Goal: Task Accomplishment & Management: Complete application form

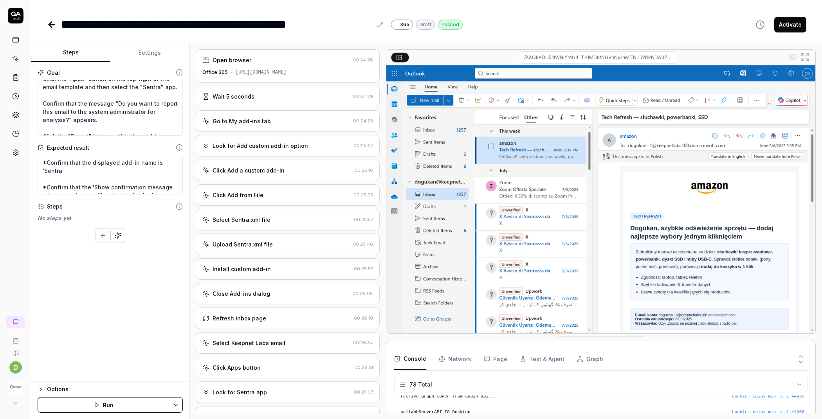
click at [283, 224] on div "Select Sentra.xml file" at bounding box center [276, 220] width 148 height 8
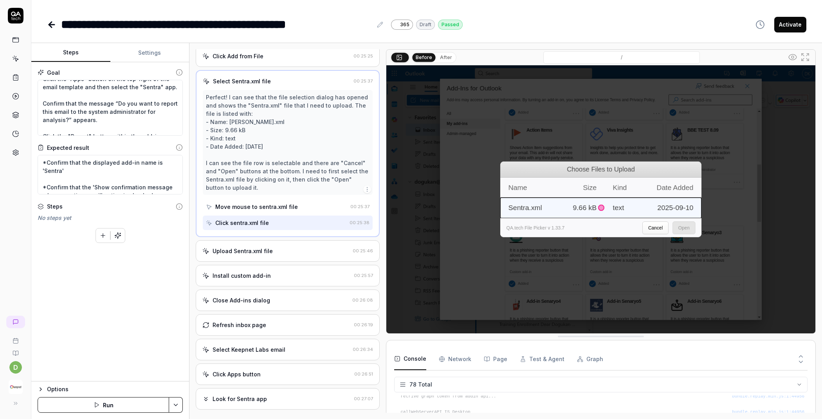
click at [262, 255] on div "Upload Sentra.xml file" at bounding box center [243, 251] width 60 height 8
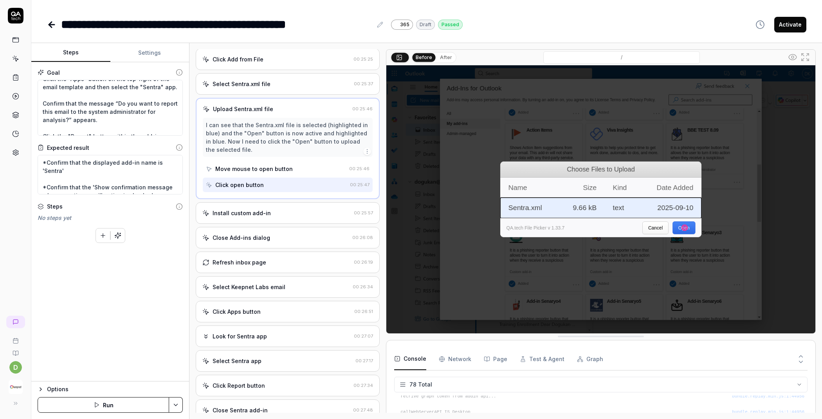
click at [285, 217] on div "Install custom add-in" at bounding box center [276, 213] width 148 height 8
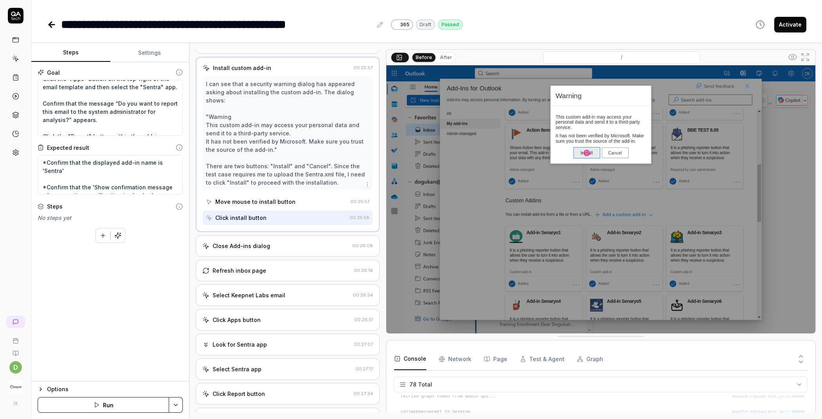
scroll to position [249, 0]
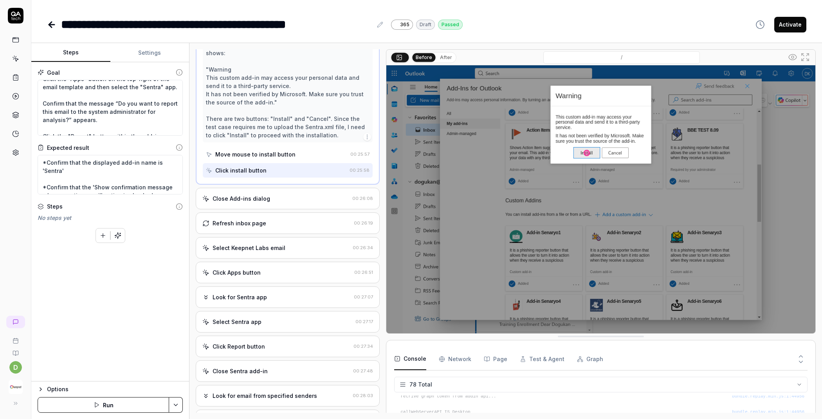
click at [263, 252] on div "Select Keepnet Labs email" at bounding box center [249, 248] width 73 height 8
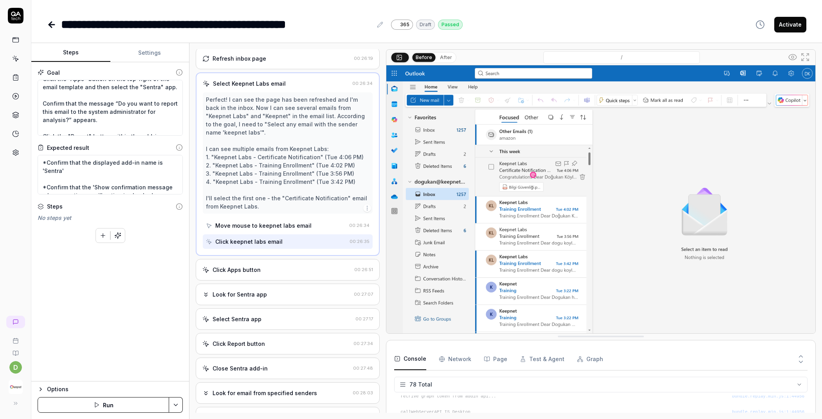
click at [255, 272] on div "Click Apps button" at bounding box center [237, 270] width 48 height 8
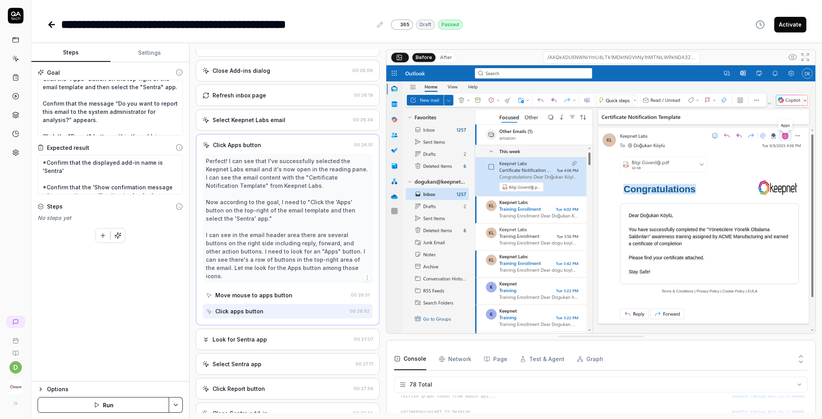
click at [240, 336] on div "Look for Sentra app" at bounding box center [240, 340] width 54 height 8
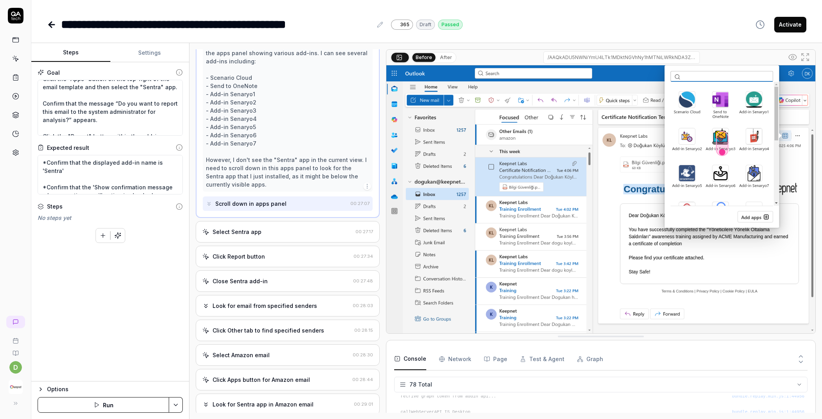
scroll to position [389, 0]
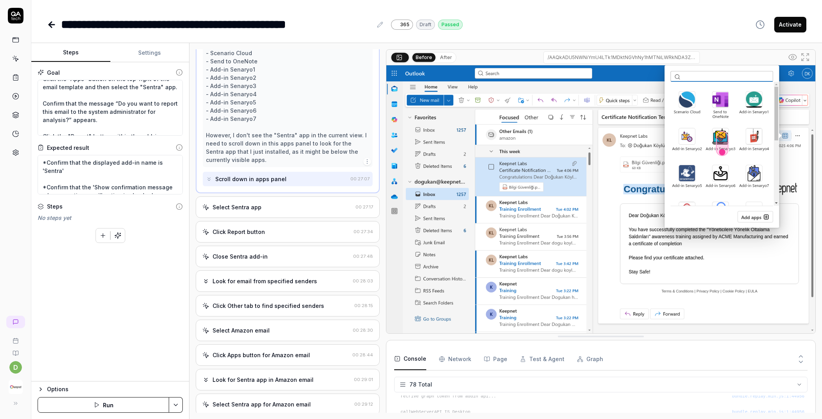
click at [285, 215] on div "Select Sentra app 00:27:17" at bounding box center [288, 208] width 184 height 22
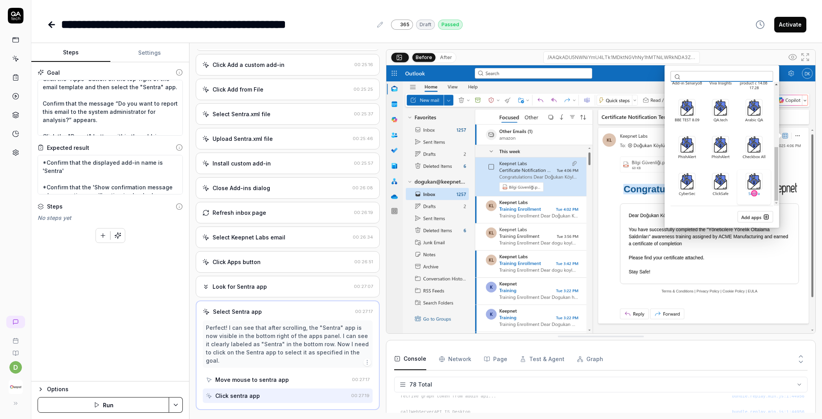
scroll to position [105, 0]
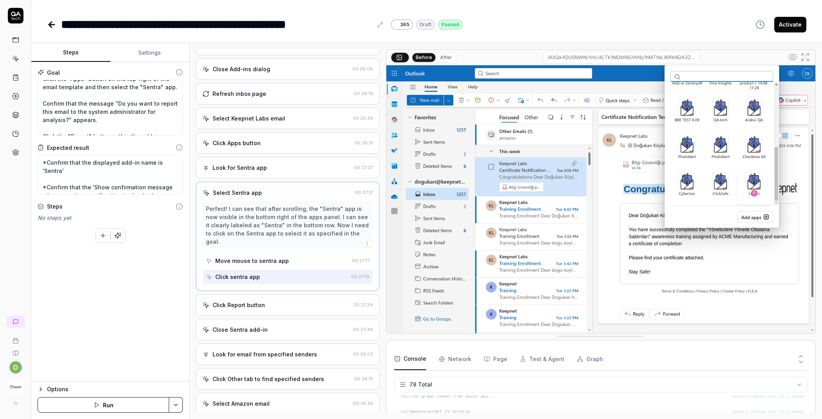
click at [246, 309] on div "Click Report button" at bounding box center [239, 305] width 52 height 8
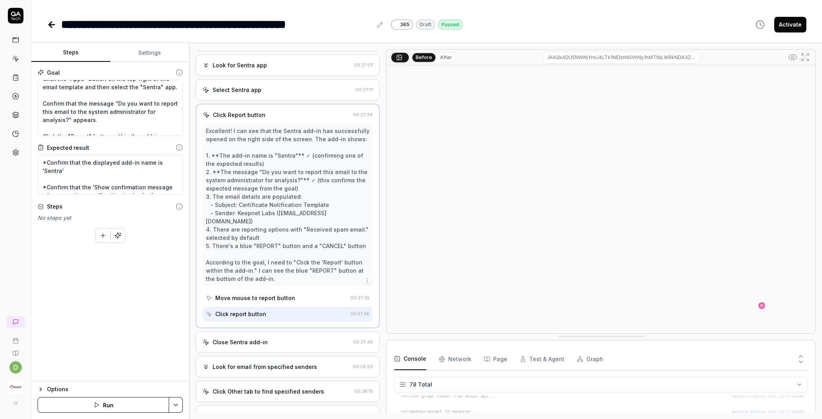
scroll to position [334, 0]
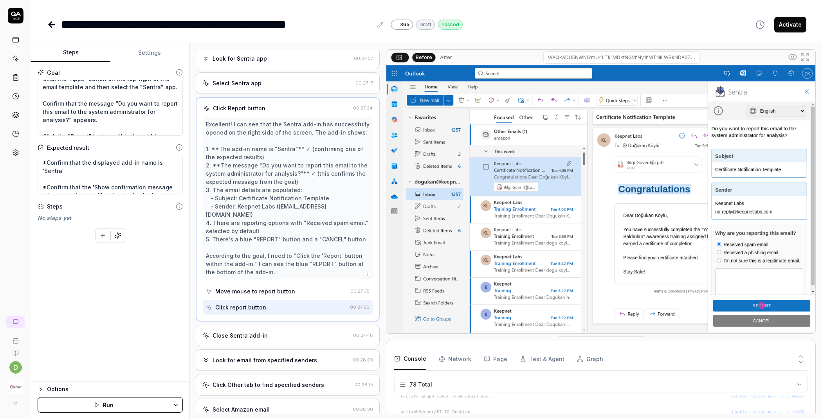
click at [262, 332] on div "Close Sentra add-in" at bounding box center [240, 336] width 55 height 8
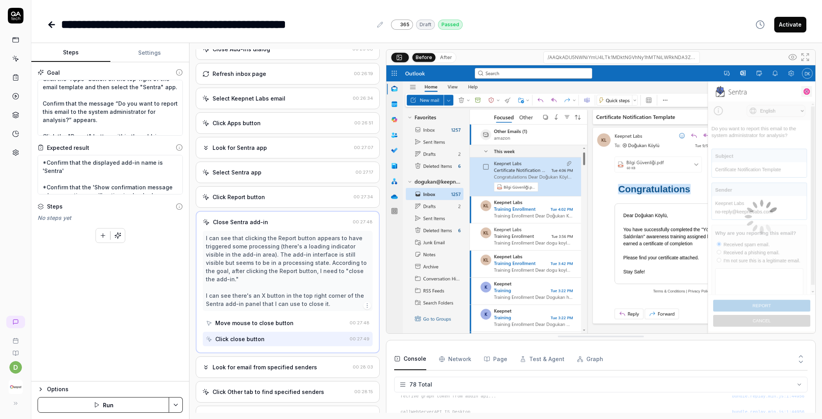
scroll to position [247, 0]
click at [245, 361] on div "Look for email from specified senders 00:28:03" at bounding box center [288, 366] width 184 height 22
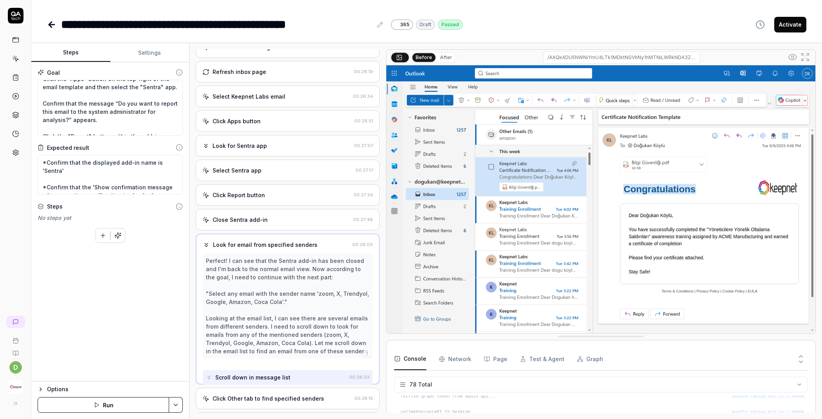
scroll to position [220, 0]
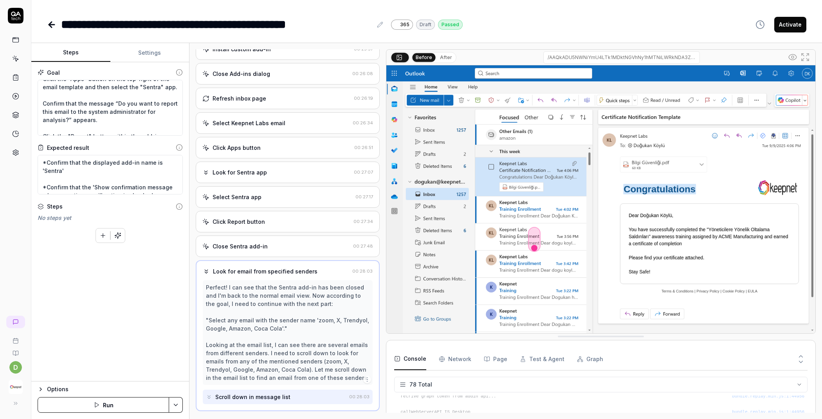
click at [292, 119] on div "Select Keepnet Labs email 00:26:34" at bounding box center [288, 123] width 184 height 22
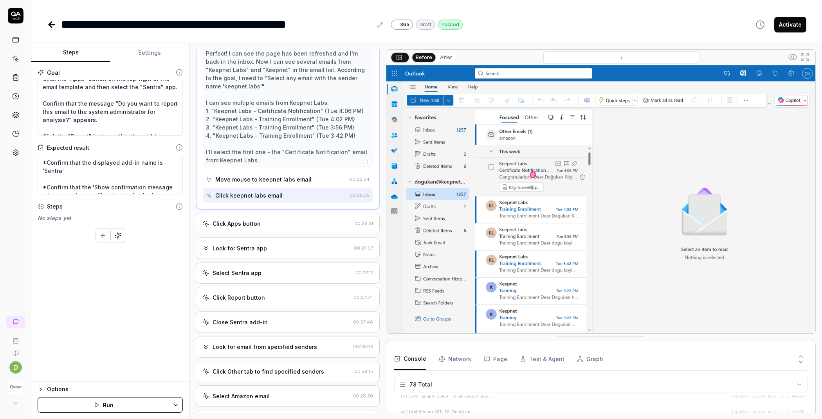
scroll to position [339, 0]
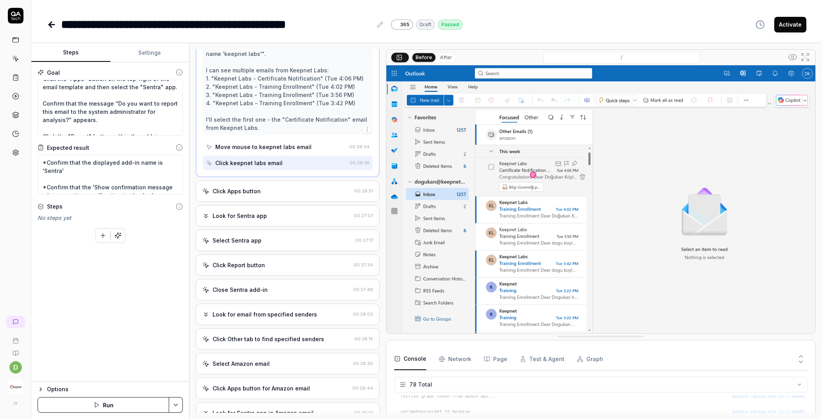
click at [271, 287] on div "Close Sentra add-in 00:27:48" at bounding box center [288, 290] width 184 height 22
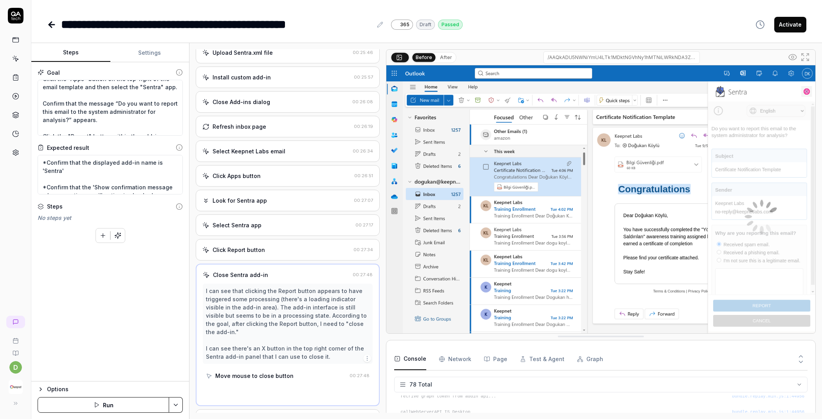
scroll to position [187, 0]
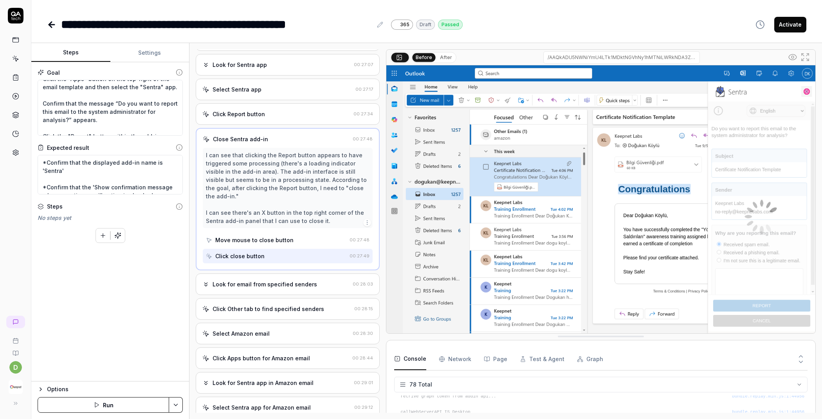
click at [280, 289] on div "Look for email from specified senders" at bounding box center [265, 284] width 105 height 8
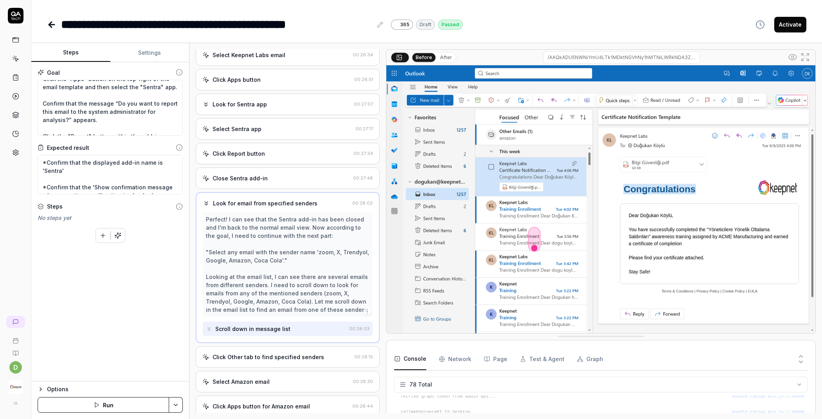
scroll to position [301, 0]
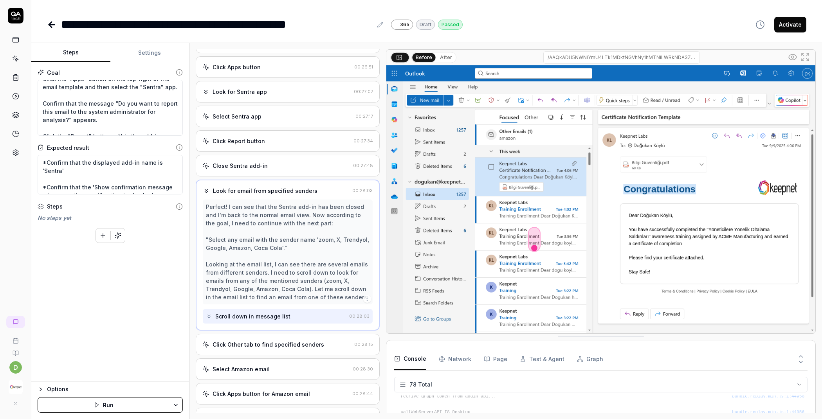
click at [264, 349] on div "Click Other tab to find specified senders" at bounding box center [269, 345] width 112 height 8
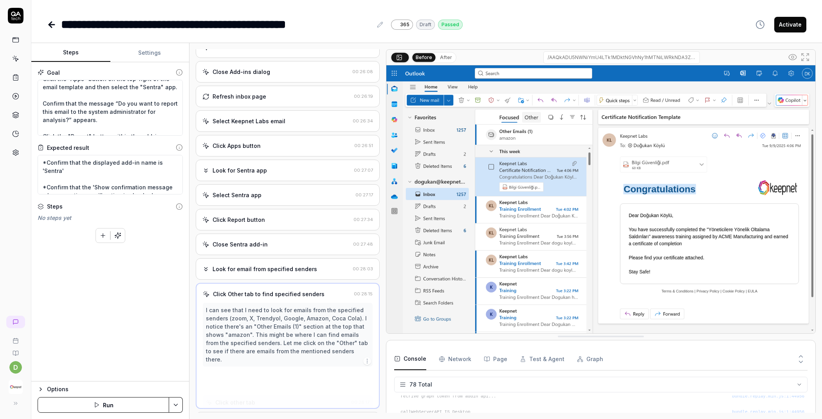
scroll to position [211, 0]
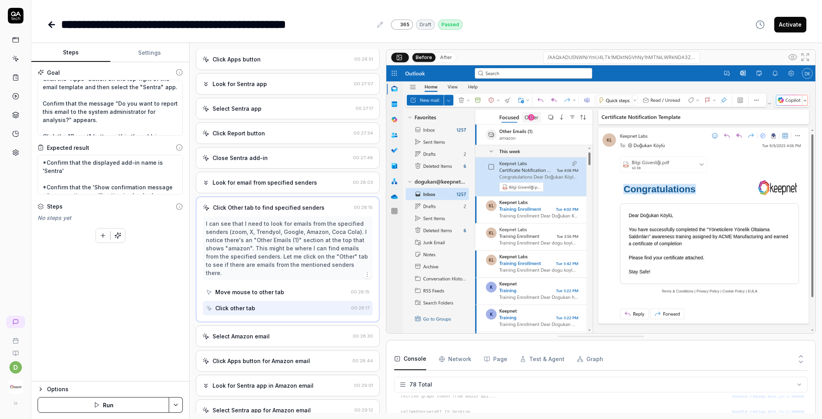
click at [275, 332] on div "Select Amazon email" at bounding box center [275, 336] width 147 height 8
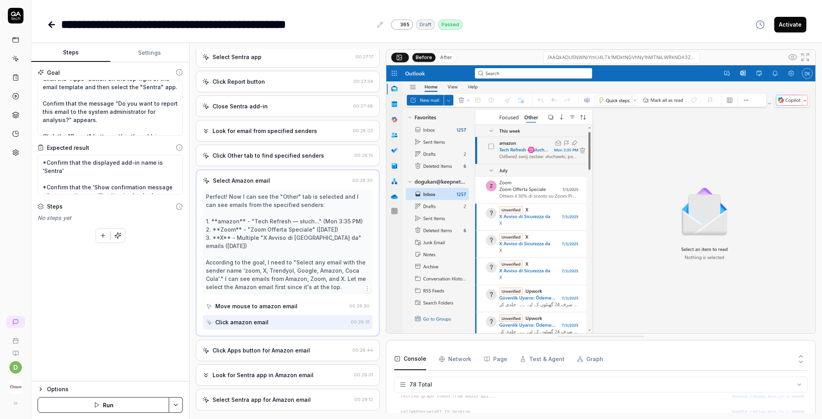
scroll to position [374, 0]
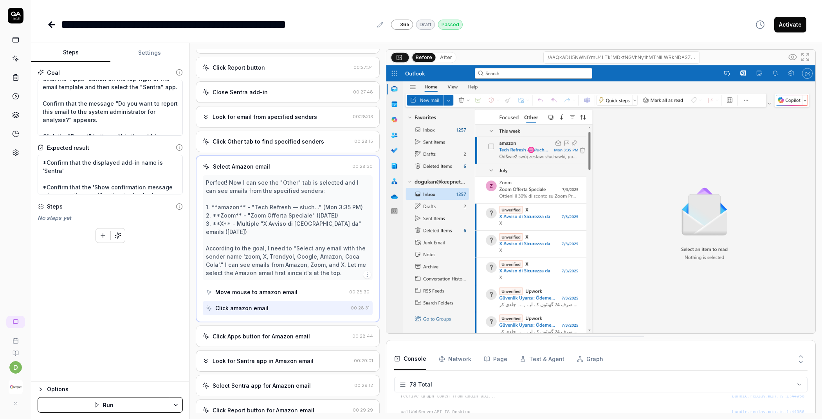
click at [280, 343] on div "Click Apps button for Amazon email 00:28:44" at bounding box center [288, 337] width 184 height 22
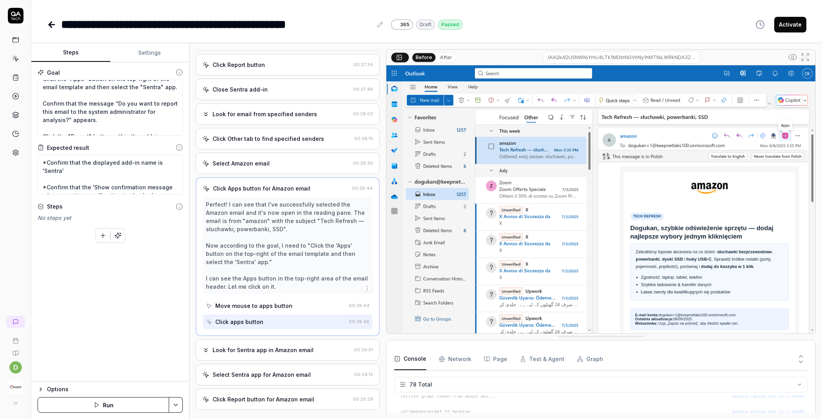
scroll to position [390, 0]
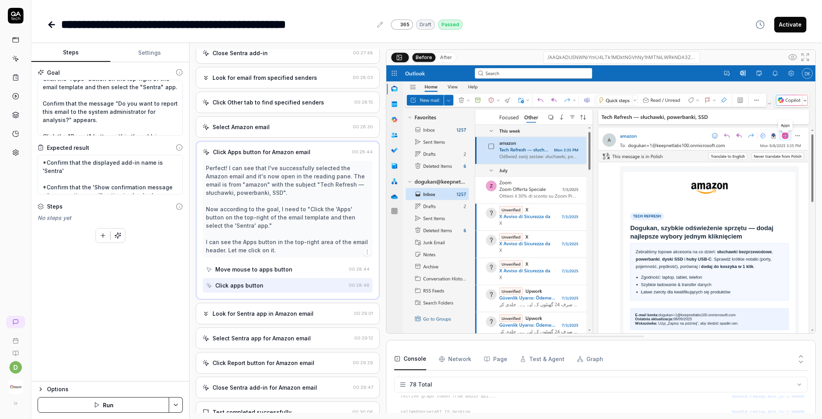
click at [284, 315] on div "Look for Sentra app in Amazon email" at bounding box center [263, 314] width 101 height 8
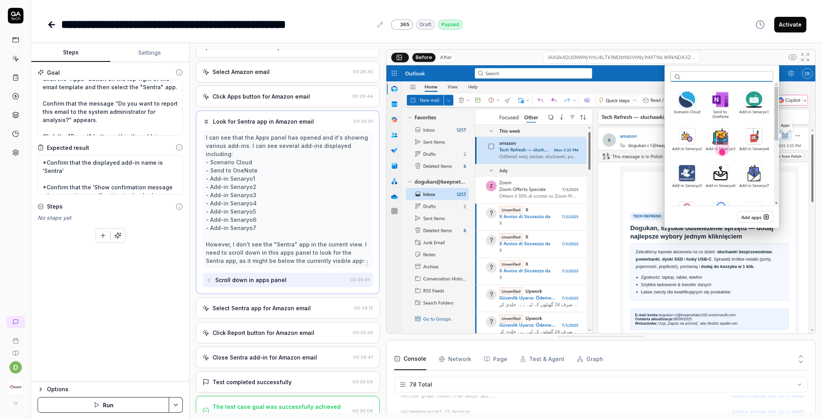
click at [267, 308] on div "Select Sentra app for Amazon email" at bounding box center [262, 308] width 98 height 8
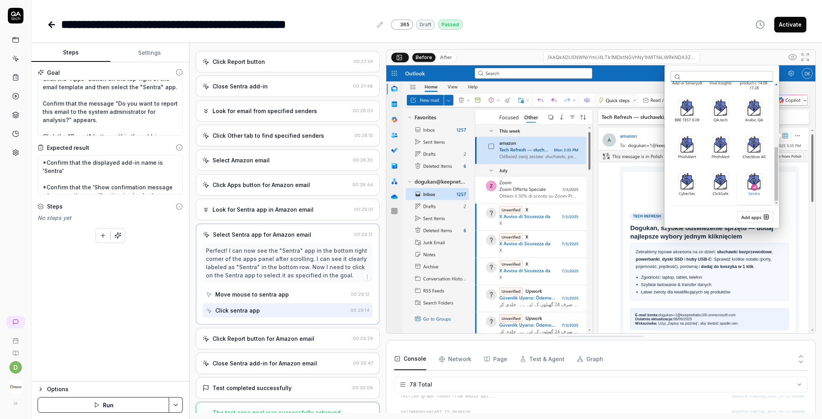
scroll to position [398, 0]
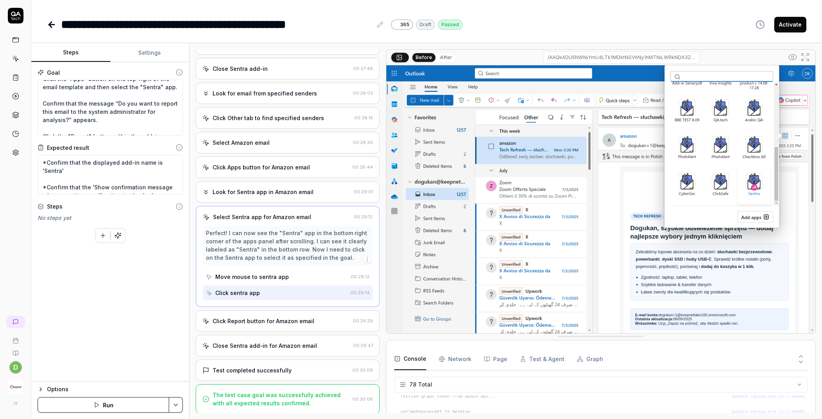
click at [254, 322] on div "Click Report button for Amazon email" at bounding box center [264, 321] width 102 height 8
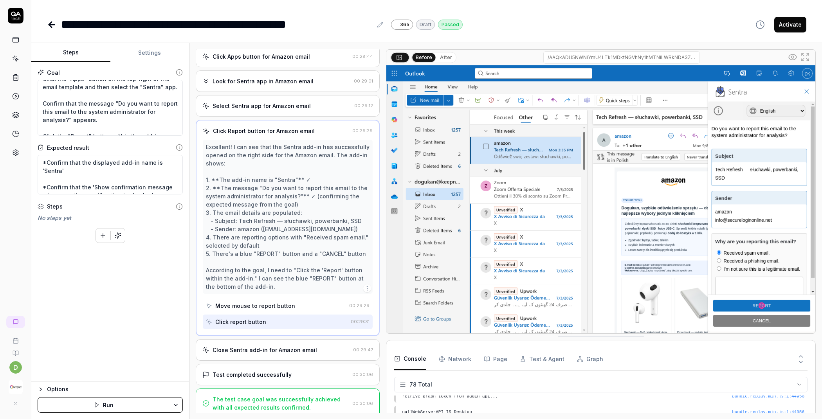
scroll to position [513, 0]
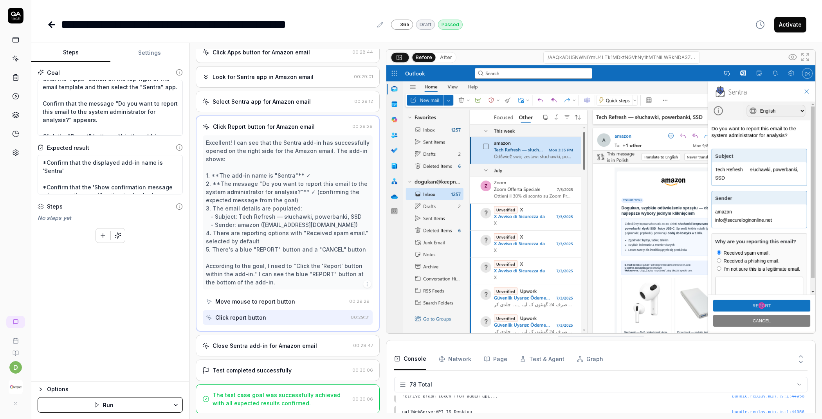
click at [267, 344] on div "Close Sentra add-in for Amazon email" at bounding box center [265, 346] width 105 height 8
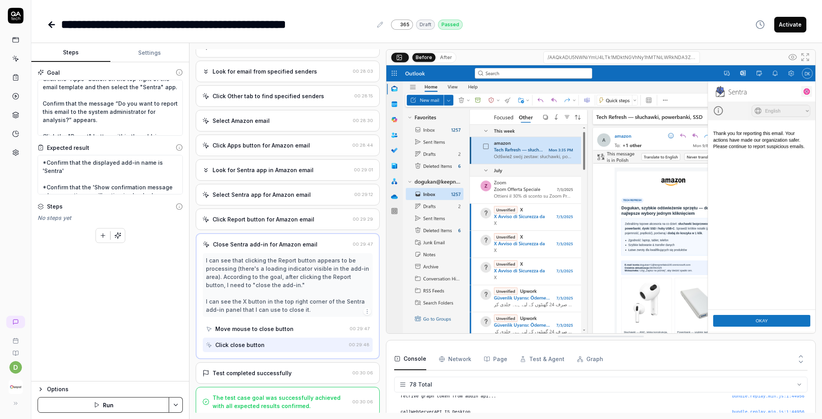
scroll to position [423, 0]
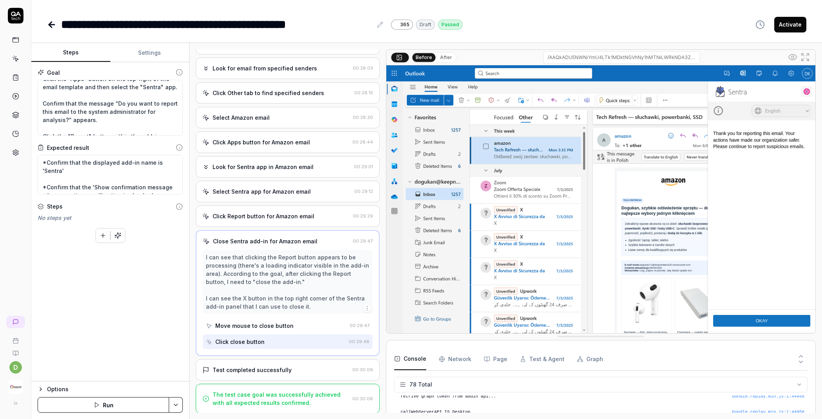
click at [253, 321] on div "Move mouse to close button" at bounding box center [276, 326] width 141 height 14
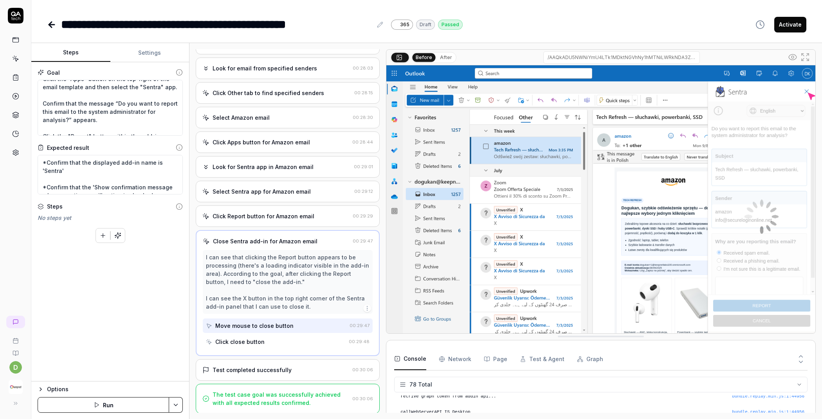
click at [249, 341] on div "Click close button" at bounding box center [239, 342] width 49 height 8
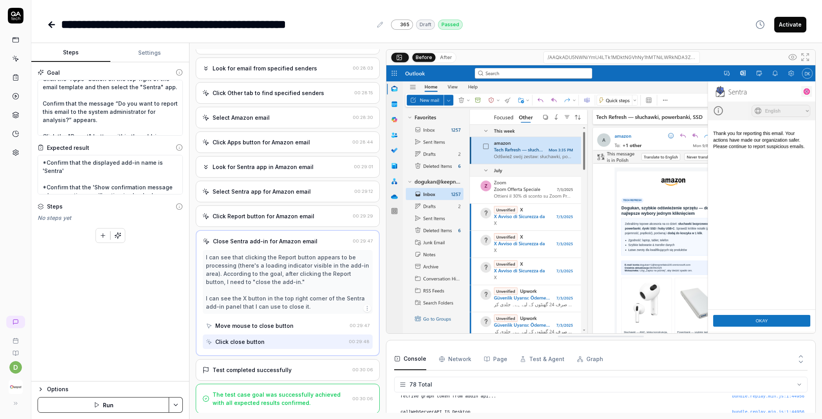
click at [260, 370] on div "Test completed successfully" at bounding box center [252, 370] width 79 height 8
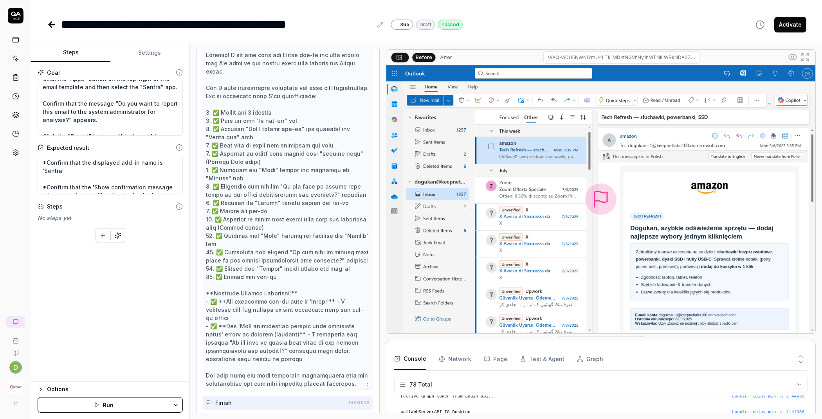
scroll to position [651, 0]
click at [225, 299] on div at bounding box center [288, 218] width 164 height 337
drag, startPoint x: 224, startPoint y: 298, endPoint x: 238, endPoint y: 314, distance: 20.6
click at [238, 314] on div at bounding box center [288, 218] width 164 height 337
click at [285, 317] on div at bounding box center [288, 218] width 164 height 337
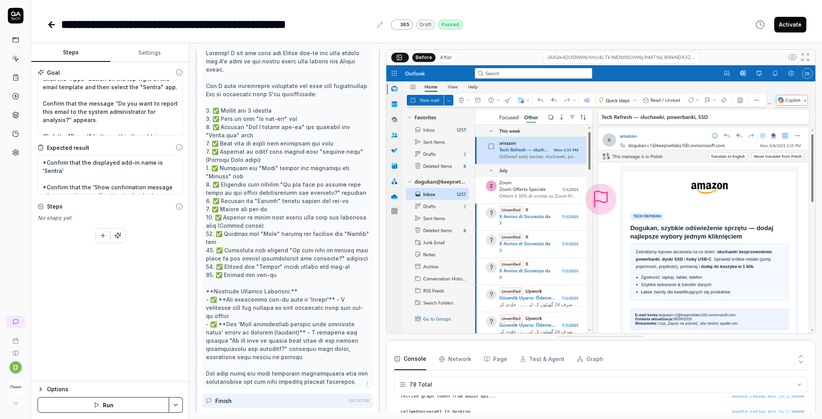
scroll to position [673, 0]
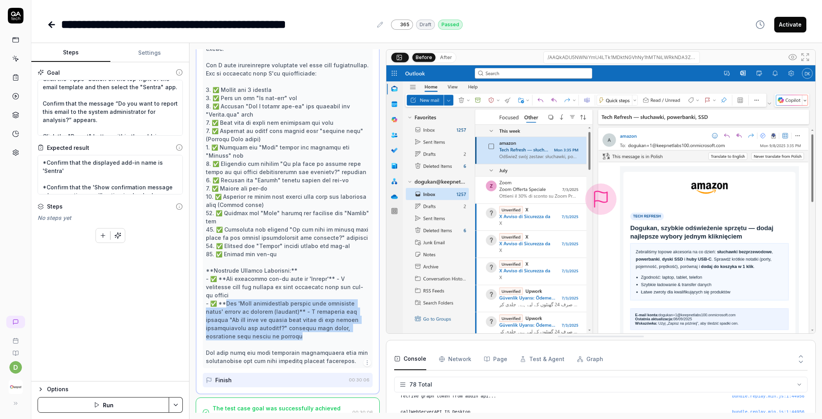
drag, startPoint x: 224, startPoint y: 303, endPoint x: 271, endPoint y: 337, distance: 57.5
click at [271, 337] on div at bounding box center [288, 196] width 164 height 337
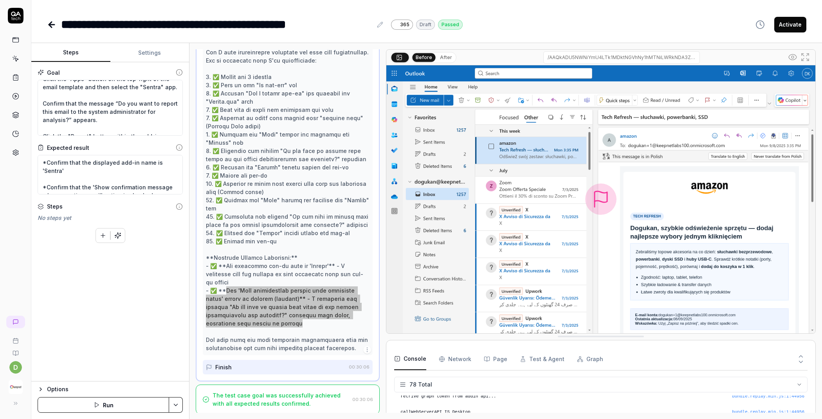
scroll to position [686, 0]
type textarea "*"
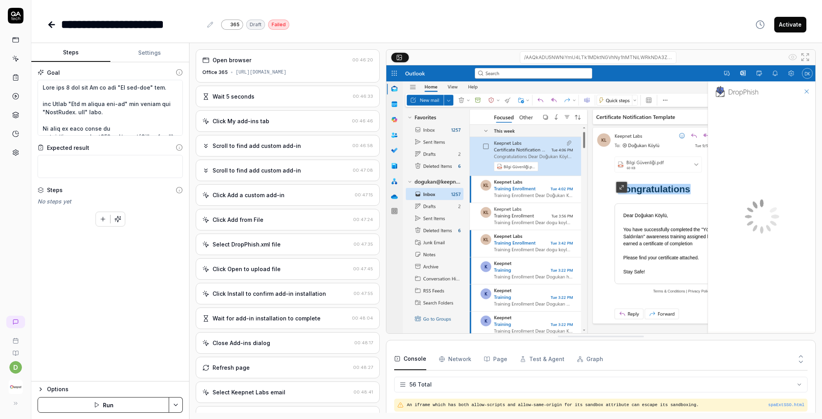
click at [299, 157] on div "Scroll to find add custom add-in 00:46:58" at bounding box center [288, 146] width 184 height 22
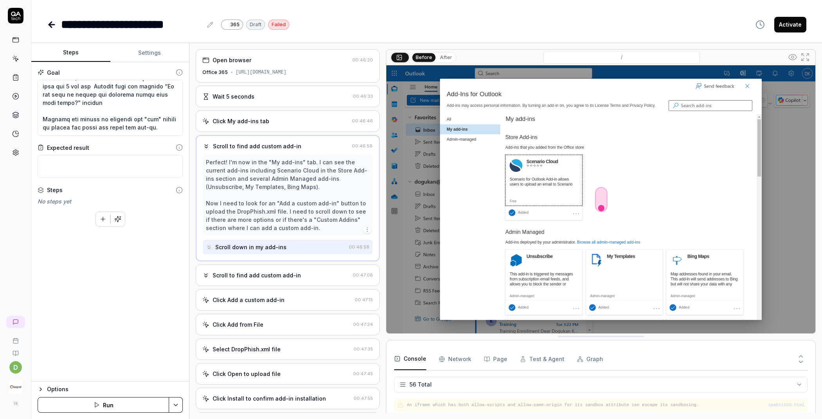
scroll to position [139, 0]
click at [288, 274] on div "Scroll to find add custom add-in 00:47:08" at bounding box center [288, 276] width 184 height 22
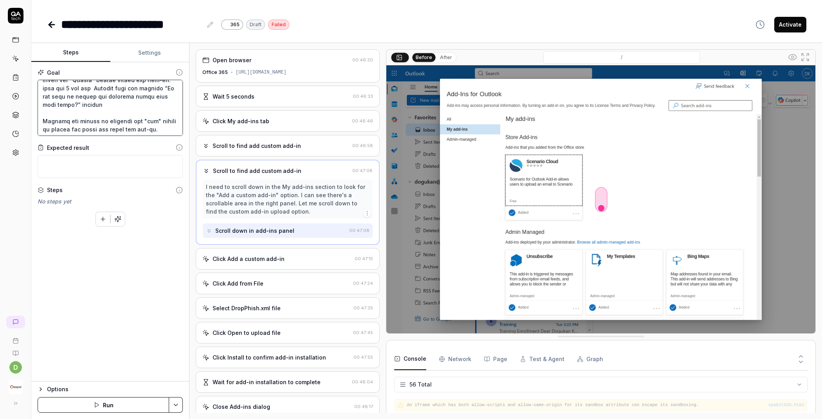
drag, startPoint x: 102, startPoint y: 113, endPoint x: 36, endPoint y: 86, distance: 71.5
click at [36, 86] on div "Goal Expected result Steps No steps yet To pick up a draggable item, press the …" at bounding box center [110, 221] width 158 height 319
click at [117, 114] on textarea at bounding box center [110, 108] width 145 height 56
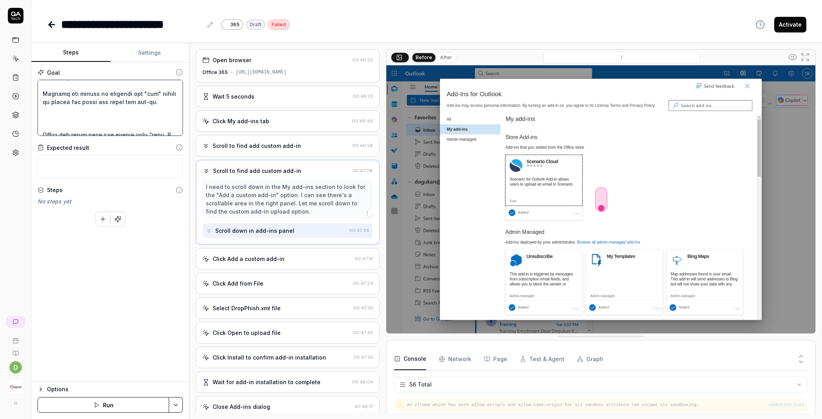
click at [145, 114] on textarea at bounding box center [110, 108] width 145 height 56
drag, startPoint x: 151, startPoint y: 110, endPoint x: 31, endPoint y: 96, distance: 120.6
click at [31, 96] on div "Goal Expected result Steps No steps yet To pick up a draggable item, press the …" at bounding box center [110, 221] width 158 height 319
click at [54, 104] on textarea at bounding box center [110, 108] width 145 height 56
drag, startPoint x: 43, startPoint y: 101, endPoint x: 164, endPoint y: 110, distance: 120.9
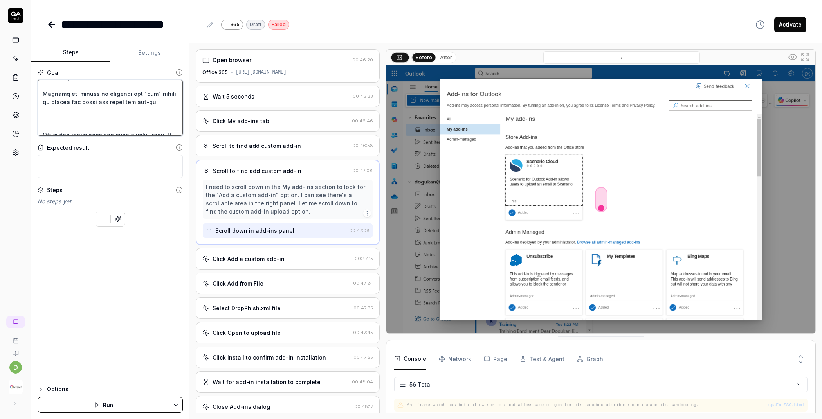
click at [164, 110] on textarea at bounding box center [110, 108] width 145 height 56
click at [89, 114] on textarea at bounding box center [110, 108] width 145 height 56
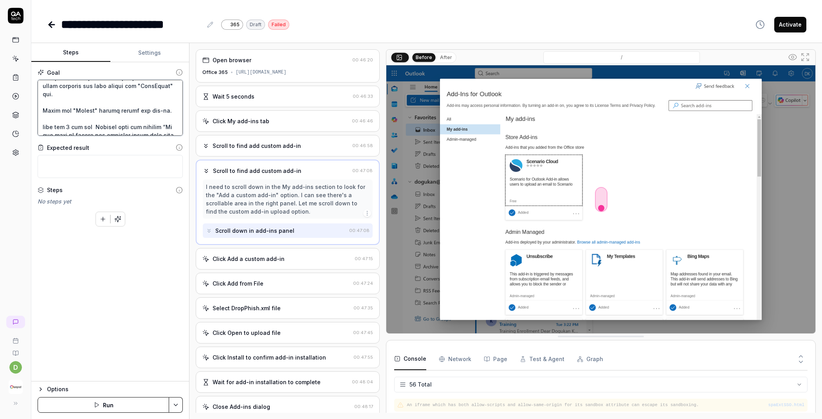
scroll to position [238, 0]
drag, startPoint x: 69, startPoint y: 114, endPoint x: 44, endPoint y: 96, distance: 30.3
click at [44, 96] on textarea at bounding box center [110, 108] width 145 height 56
click at [79, 102] on textarea at bounding box center [110, 108] width 145 height 56
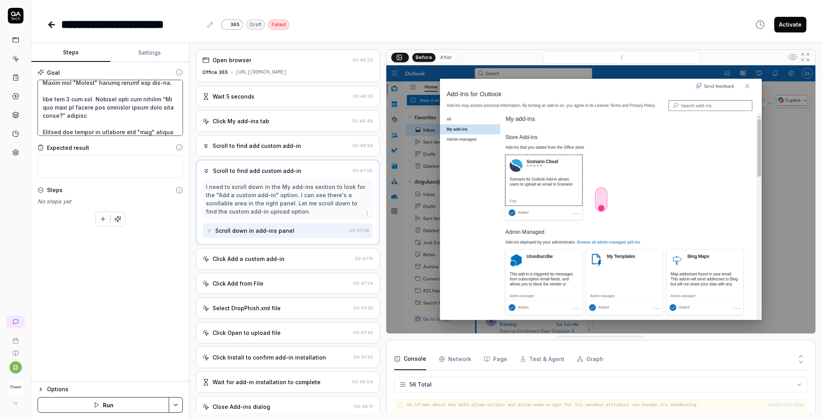
scroll to position [285, 0]
click at [119, 116] on textarea at bounding box center [110, 108] width 145 height 56
drag, startPoint x: 114, startPoint y: 116, endPoint x: 41, endPoint y: 99, distance: 74.4
click at [41, 99] on textarea at bounding box center [110, 108] width 145 height 56
click at [147, 109] on textarea at bounding box center [110, 108] width 145 height 56
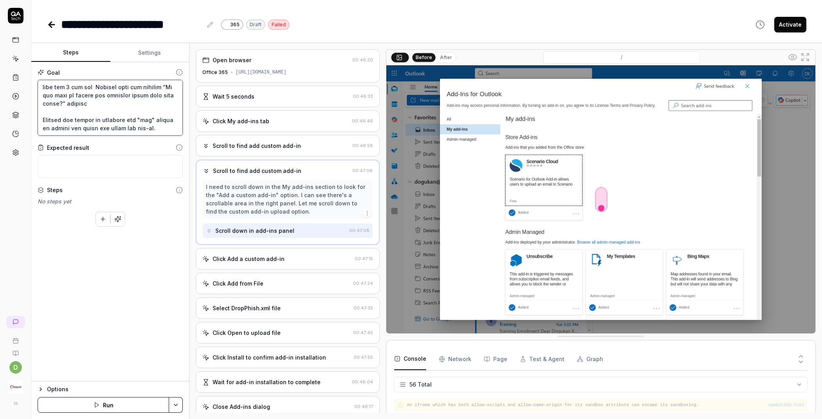
scroll to position [296, 0]
click at [147, 127] on textarea at bounding box center [110, 108] width 145 height 56
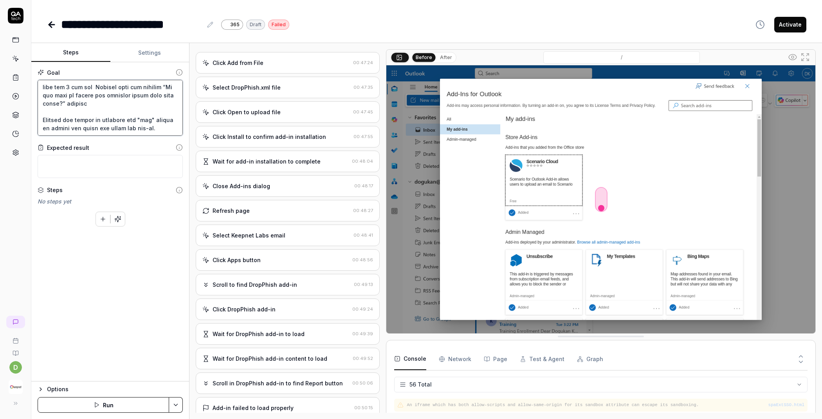
scroll to position [260, 0]
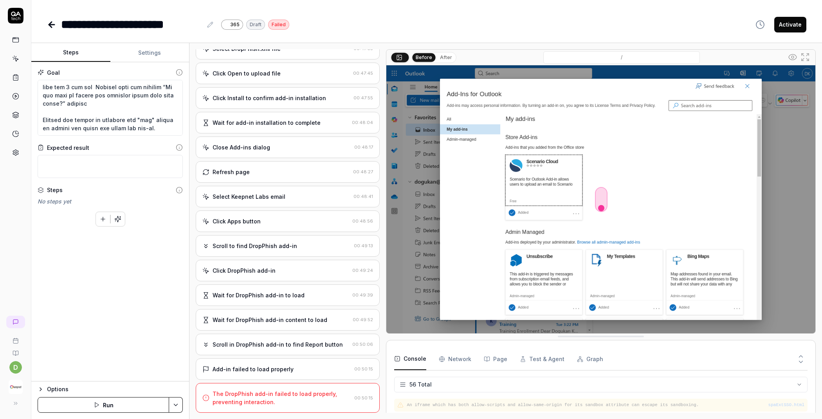
click at [258, 395] on div "The DropPhish add-in failed to load properly, preventing interaction." at bounding box center [282, 398] width 139 height 16
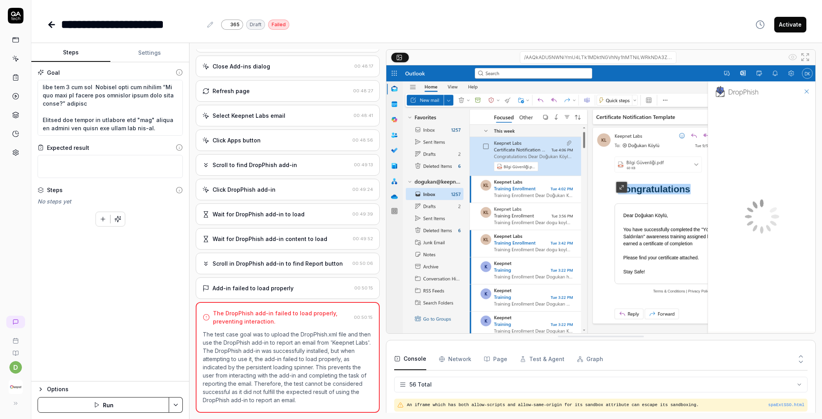
scroll to position [285, 0]
type textarea "*"
